Goal: Task Accomplishment & Management: Manage account settings

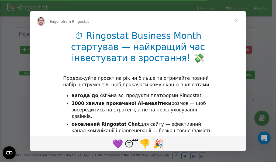
click at [112, 112] on li "1000 хвилин прокачаної AI-аналітики розмов — щоб зосередитись на стратегії, а н…" at bounding box center [142, 109] width 142 height 19
click at [234, 8] on div "Intercom messenger" at bounding box center [138, 81] width 276 height 162
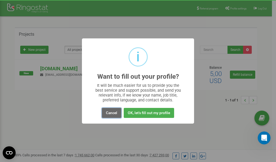
click at [110, 113] on button "Cancel" at bounding box center [111, 113] width 19 height 10
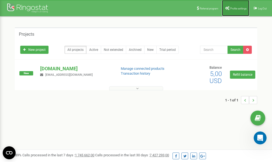
click at [235, 9] on span "Profile settings" at bounding box center [238, 8] width 16 height 3
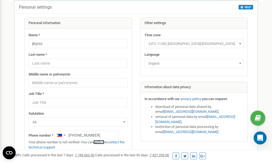
click at [102, 142] on link "verify it" at bounding box center [98, 142] width 11 height 4
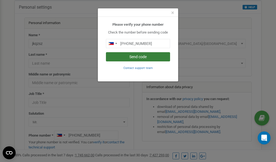
click at [136, 56] on button "Send code" at bounding box center [138, 56] width 64 height 9
